Goal: Task Accomplishment & Management: Manage account settings

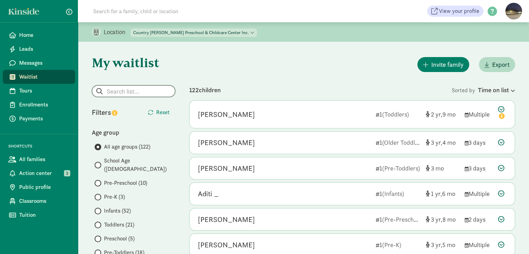
click at [135, 91] on input "search" at bounding box center [133, 91] width 83 height 11
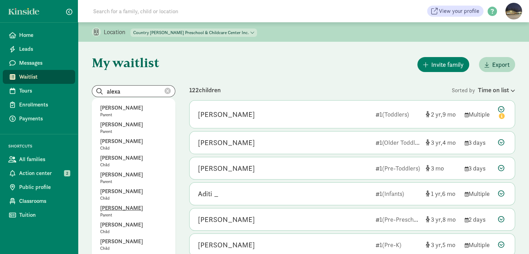
click at [109, 208] on p "[PERSON_NAME]" at bounding box center [133, 208] width 67 height 8
type input "[PERSON_NAME]"
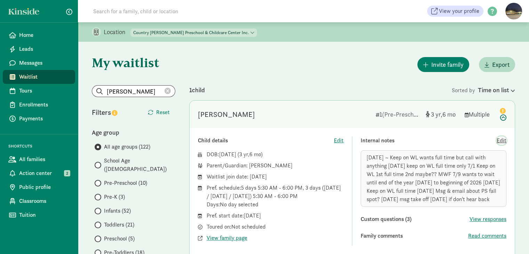
click at [497, 140] on span "Edit" at bounding box center [502, 140] width 10 height 8
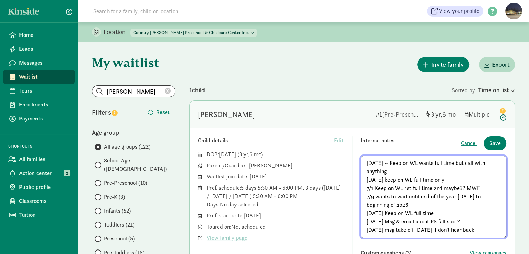
scroll to position [4, 0]
click at [481, 223] on textarea "[DATE] ~ Keep on WL wants full time but call with anything [DATE] keep on WL fu…" at bounding box center [434, 197] width 146 height 82
type textarea "[DATE] ~ Keep on WL wants full time but call with anything [DATE] keep on WL fu…"
click at [496, 144] on span "Save" at bounding box center [494, 143] width 11 height 8
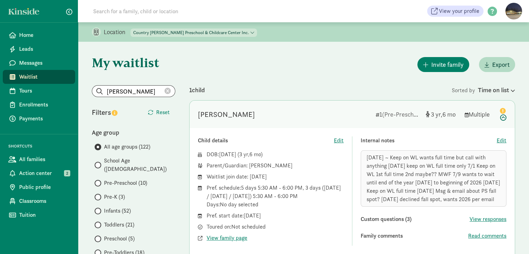
click at [168, 90] on icon at bounding box center [167, 91] width 6 height 6
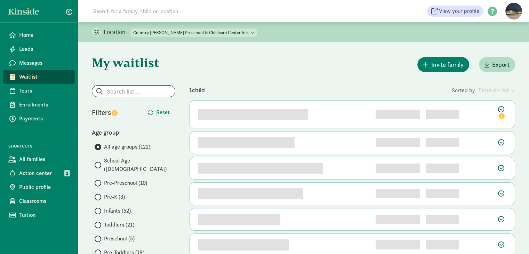
click at [127, 148] on span "All age groups (122)" at bounding box center [127, 147] width 46 height 8
click at [99, 148] on input "All age groups (122)" at bounding box center [97, 147] width 5 height 5
